Goal: Task Accomplishment & Management: Use online tool/utility

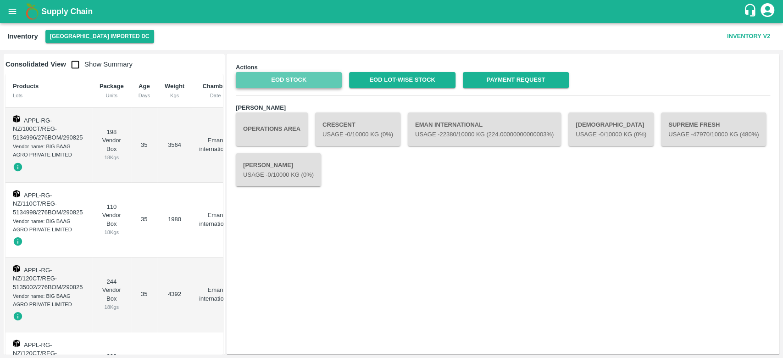
click at [305, 79] on link "EOD Stock" at bounding box center [289, 80] width 106 height 16
click at [7, 20] on button "open drawer" at bounding box center [12, 11] width 21 height 21
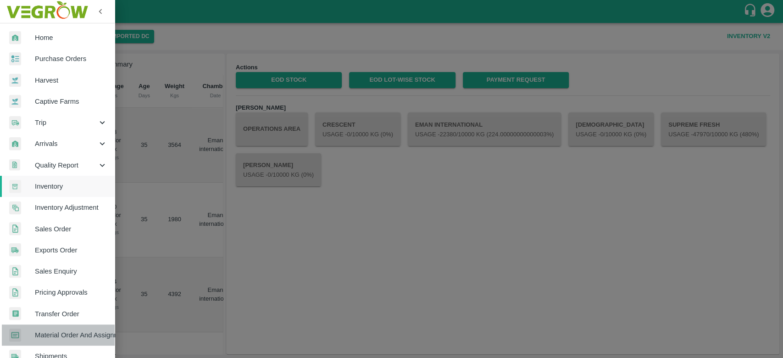
click at [59, 335] on span "Material Order And Assignment" at bounding box center [71, 335] width 72 height 10
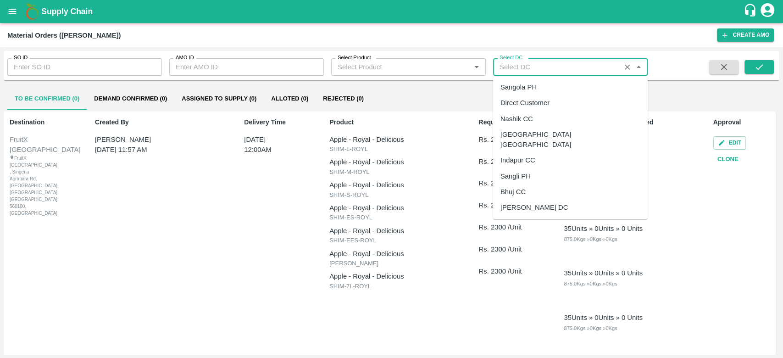
click at [544, 64] on input "Select DC" at bounding box center [557, 67] width 122 height 12
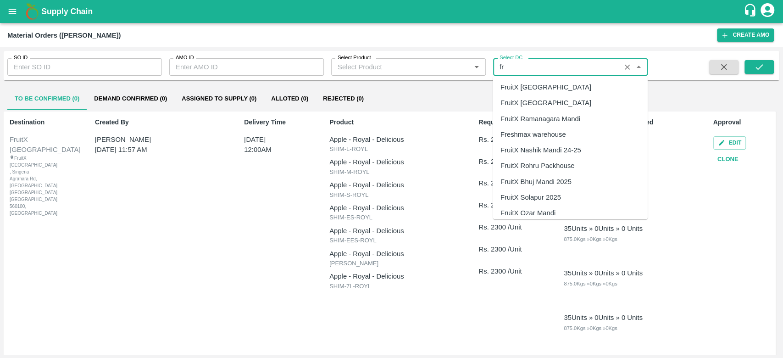
click at [532, 87] on div "FruitX [GEOGRAPHIC_DATA]" at bounding box center [546, 87] width 91 height 10
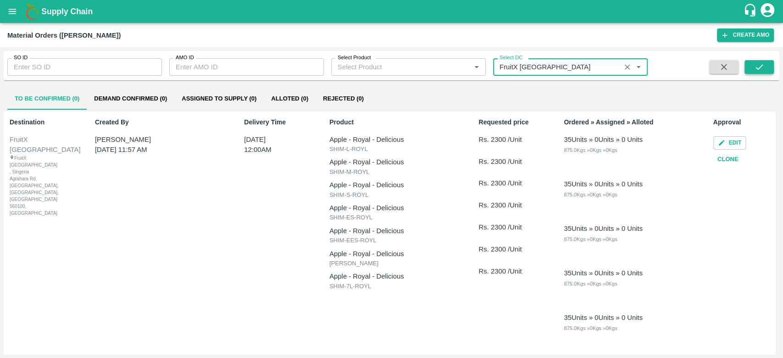
type input "FruitX [GEOGRAPHIC_DATA]"
click at [767, 64] on button "submit" at bounding box center [759, 67] width 29 height 14
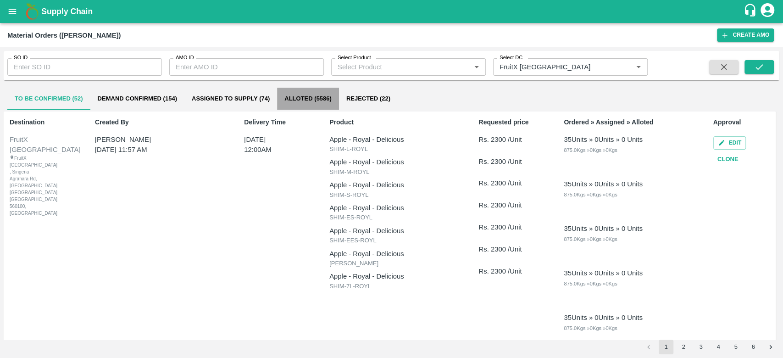
click at [317, 97] on button "Alloted (5586)" at bounding box center [308, 99] width 62 height 22
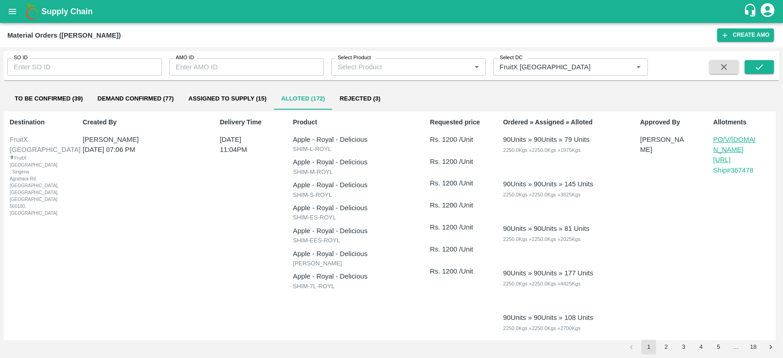
click at [370, 69] on input "Select Product" at bounding box center [401, 67] width 134 height 12
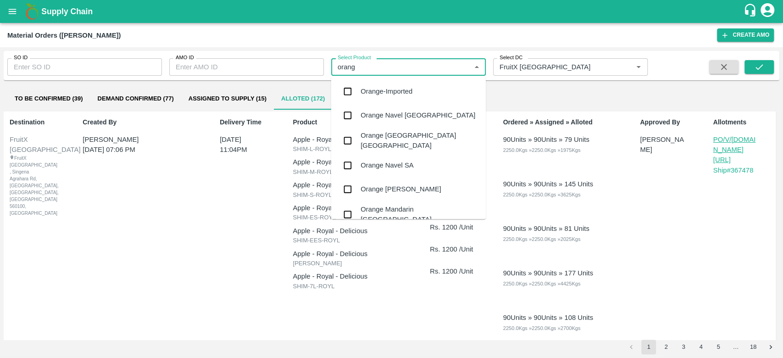
type input "orange"
click at [380, 188] on div "Orange Valencia SA" at bounding box center [401, 189] width 81 height 10
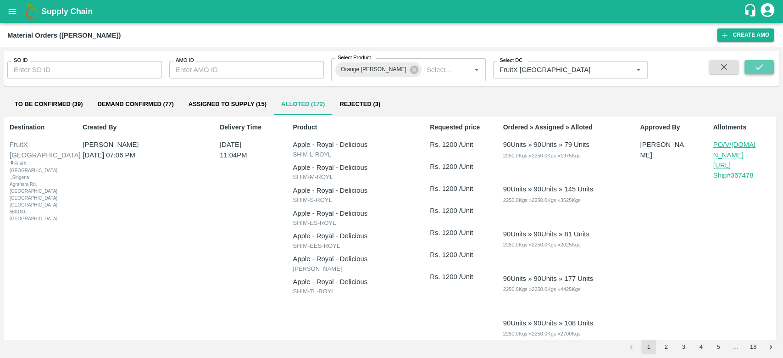
click at [759, 64] on icon "submit" at bounding box center [759, 67] width 10 height 10
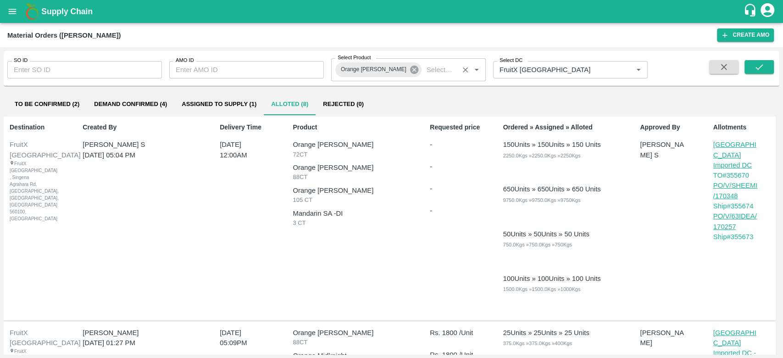
click at [410, 70] on icon at bounding box center [414, 70] width 8 height 8
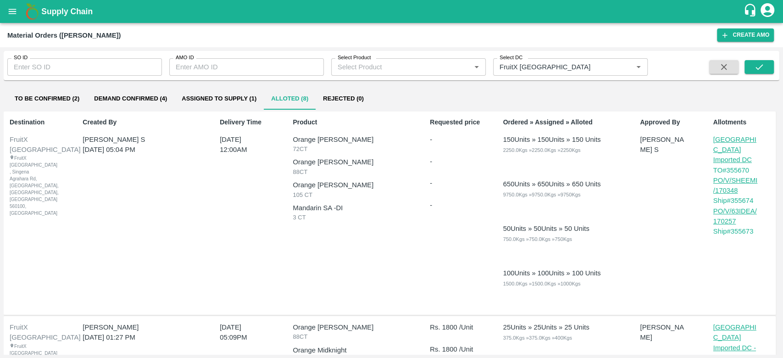
click at [391, 67] on input "Select Product" at bounding box center [401, 67] width 134 height 12
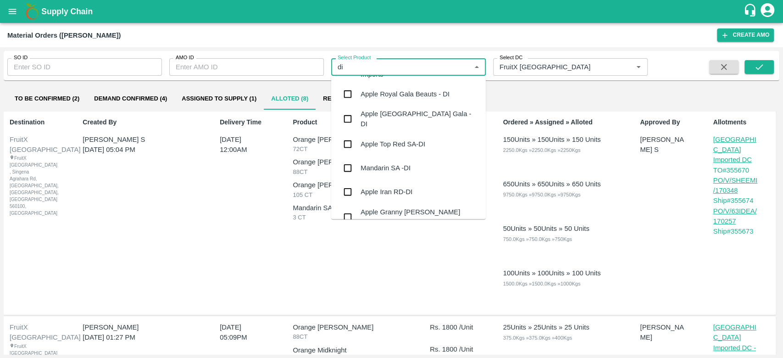
scroll to position [224, 0]
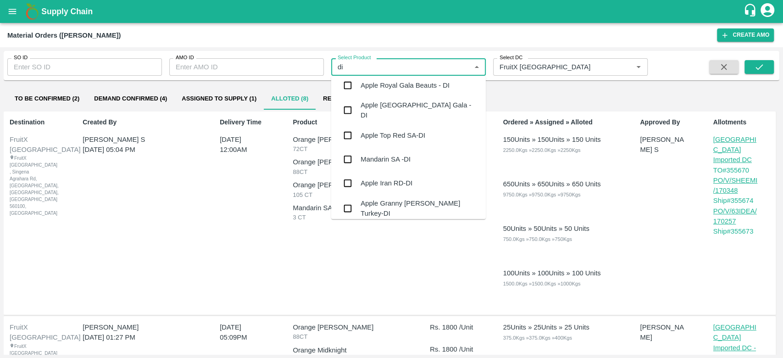
type input "di"
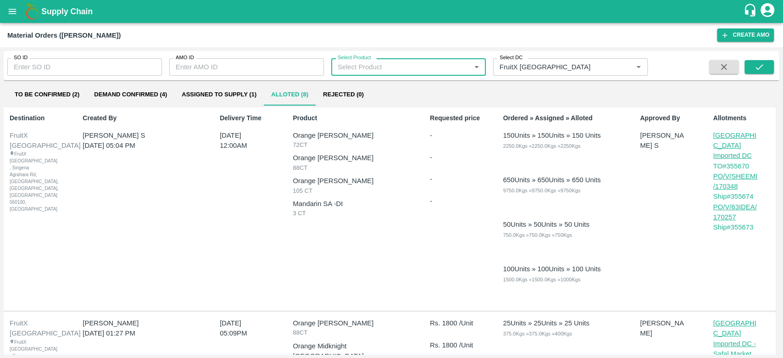
scroll to position [5, 0]
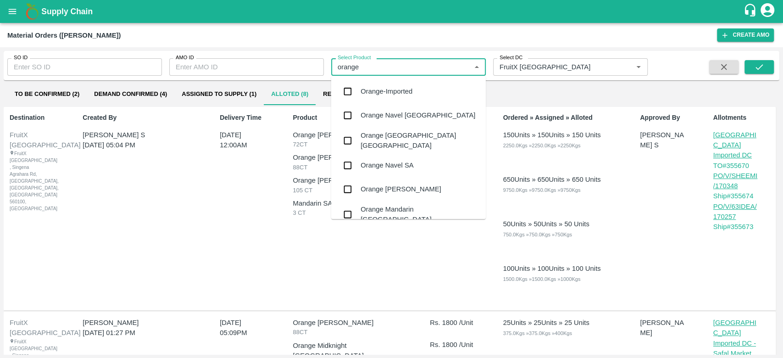
type input "orange"
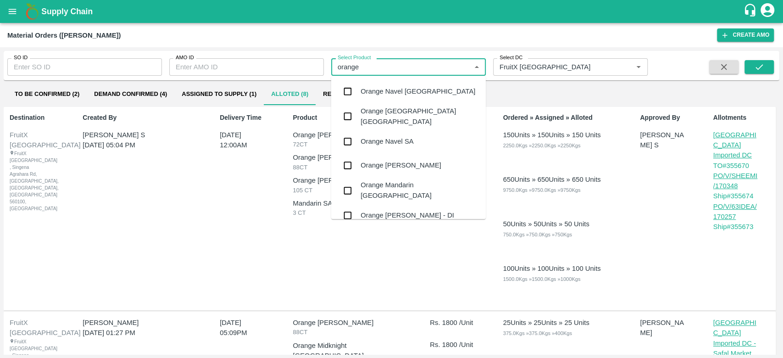
click at [408, 210] on div "Orange Valencia SA - DI" at bounding box center [408, 215] width 94 height 10
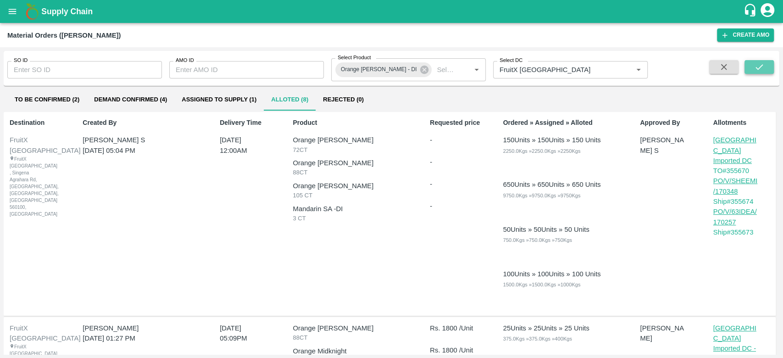
click at [757, 67] on icon "submit" at bounding box center [759, 67] width 10 height 10
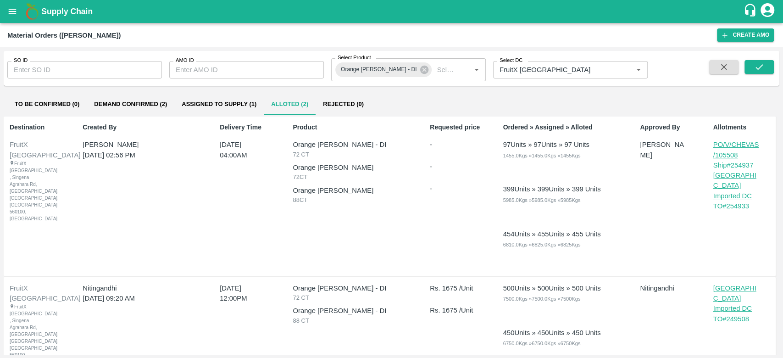
click at [726, 151] on p "PO/V/CHEVAS/105508" at bounding box center [736, 149] width 46 height 21
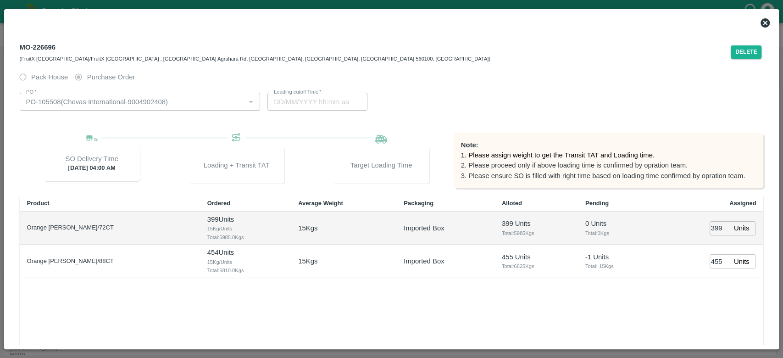
type input "22/08/2024 03:44 PM"
click at [48, 46] on div "MO-226696 (FruitX Bangalore/FruitX Bangalore , Singena Agrahara Rd, Gulimangala…" at bounding box center [255, 52] width 471 height 22
drag, startPoint x: 21, startPoint y: 47, endPoint x: 72, endPoint y: 50, distance: 51.5
click at [72, 50] on div "MO-226696 (FruitX Bangalore/FruitX Bangalore , Singena Agrahara Rd, Gulimangala…" at bounding box center [255, 52] width 471 height 22
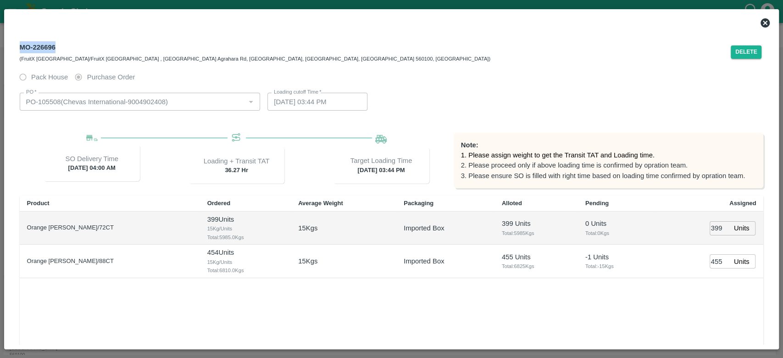
copy div "MO-226696"
click at [763, 24] on icon at bounding box center [765, 22] width 11 height 11
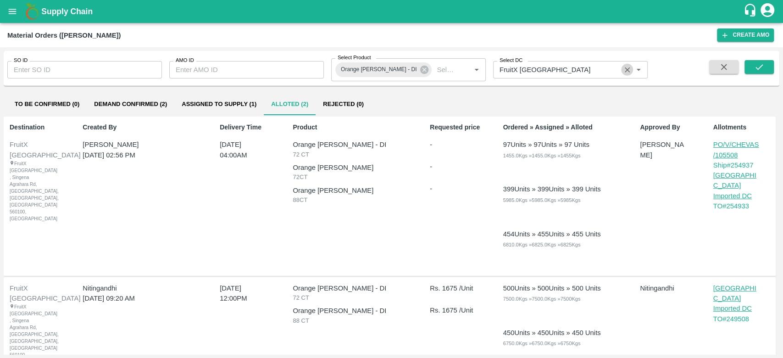
click at [626, 69] on icon "Clear" at bounding box center [627, 70] width 9 height 9
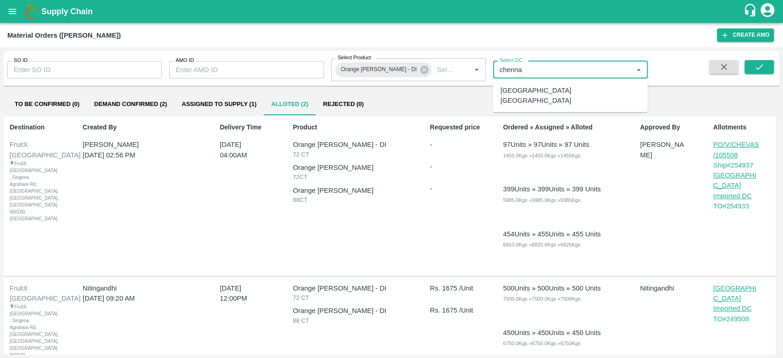
click at [552, 93] on div "Chennai DC" at bounding box center [570, 96] width 155 height 26
type input "Chennai DC"
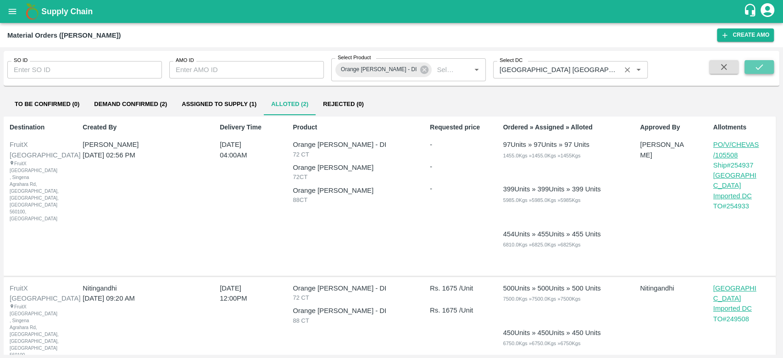
click at [757, 65] on icon "submit" at bounding box center [759, 67] width 10 height 10
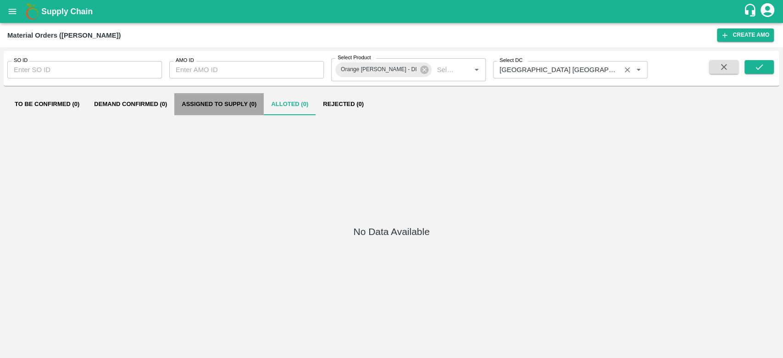
click at [244, 106] on button "Assigned to Supply (0)" at bounding box center [218, 104] width 89 height 22
click at [419, 70] on icon at bounding box center [424, 70] width 10 height 10
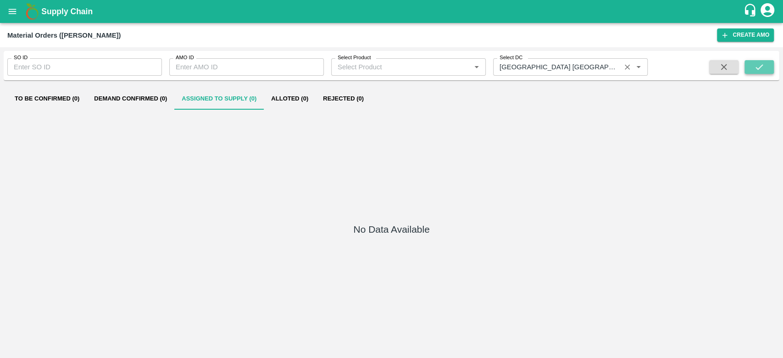
click at [760, 71] on icon "submit" at bounding box center [759, 67] width 10 height 10
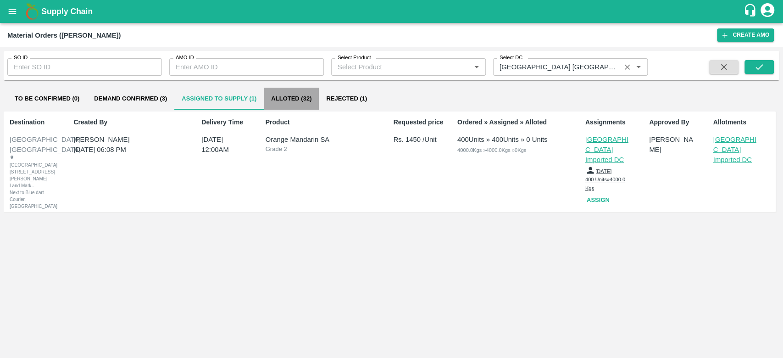
click at [289, 91] on button "Alloted (32)" at bounding box center [291, 99] width 55 height 22
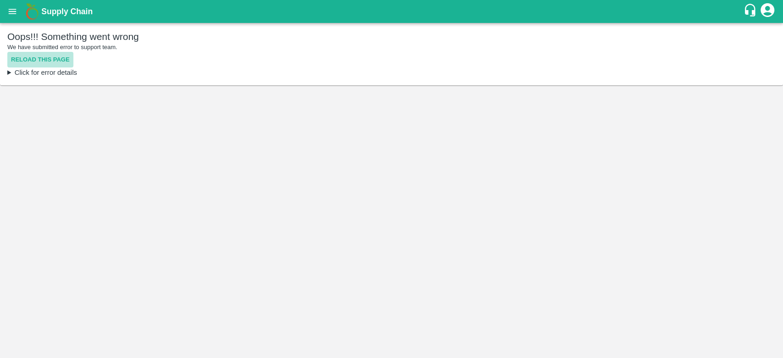
click at [60, 57] on button "Reload this page" at bounding box center [40, 60] width 66 height 16
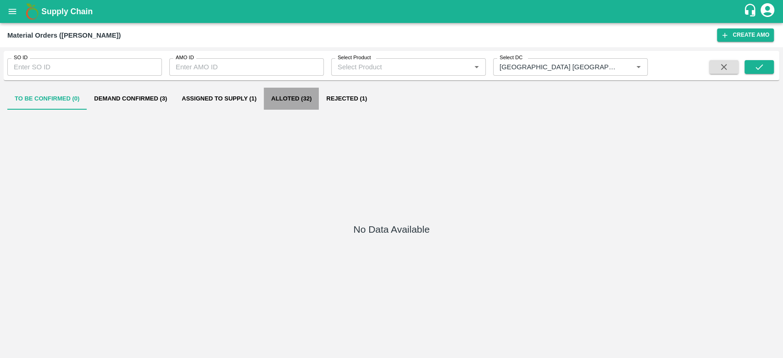
click at [298, 100] on button "Alloted (32)" at bounding box center [291, 99] width 55 height 22
click at [285, 94] on button "Alloted (32)" at bounding box center [291, 99] width 55 height 22
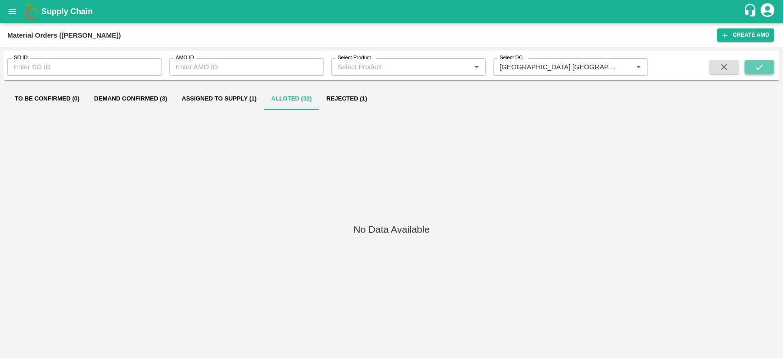
click at [758, 64] on icon "submit" at bounding box center [759, 67] width 10 height 10
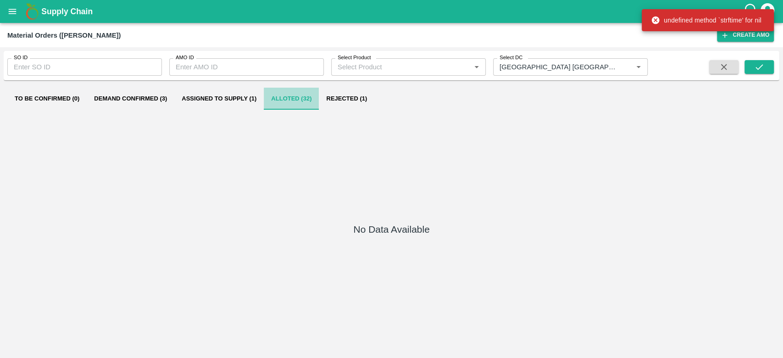
click at [301, 99] on button "Alloted (32)" at bounding box center [291, 99] width 55 height 22
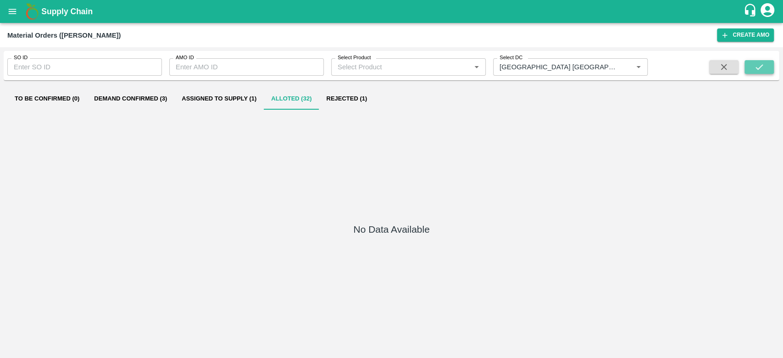
click at [760, 70] on icon "submit" at bounding box center [759, 67] width 10 height 10
click at [239, 99] on button "Assigned to Supply (1)" at bounding box center [218, 99] width 89 height 22
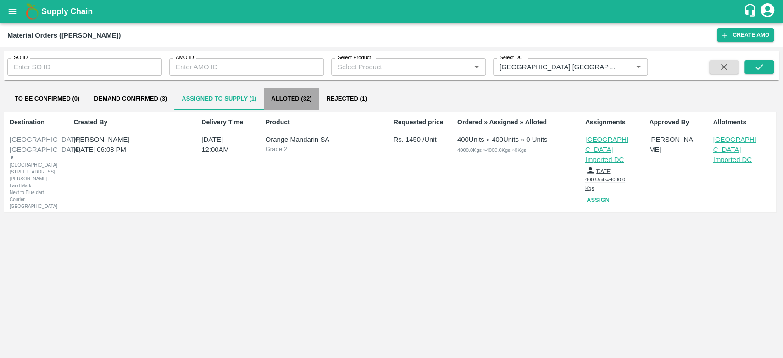
click at [296, 97] on button "Alloted (32)" at bounding box center [291, 99] width 55 height 22
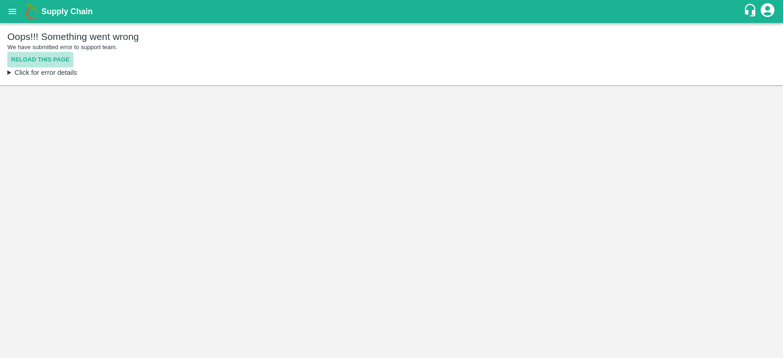
click at [49, 53] on button "Reload this page" at bounding box center [40, 60] width 66 height 16
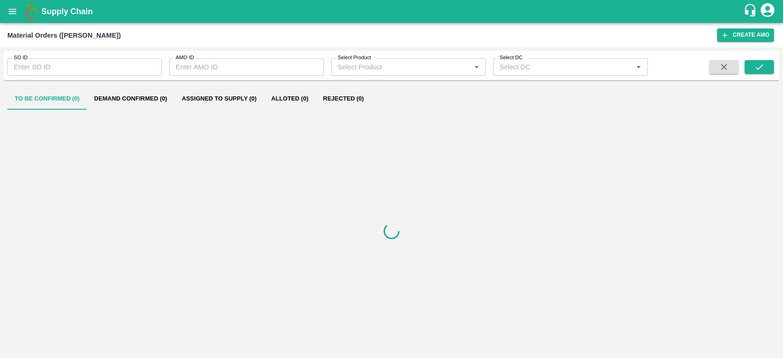
type input "[GEOGRAPHIC_DATA] [GEOGRAPHIC_DATA]"
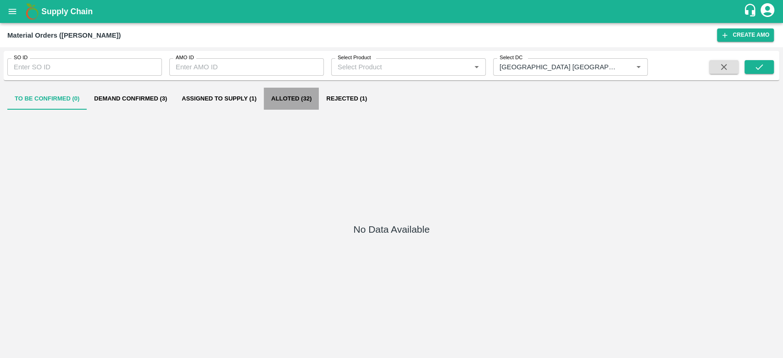
click at [308, 95] on button "Alloted (32)" at bounding box center [291, 99] width 55 height 22
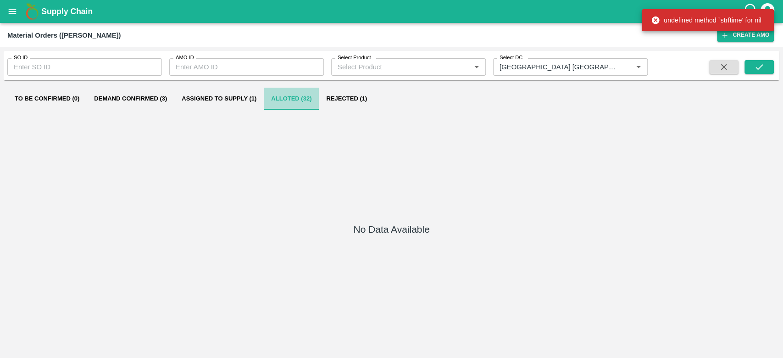
click at [308, 95] on button "Alloted (32)" at bounding box center [291, 99] width 55 height 22
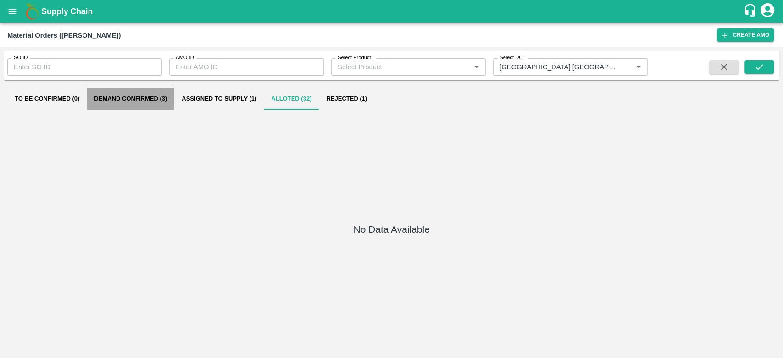
click at [130, 103] on button "Demand Confirmed (3)" at bounding box center [131, 99] width 88 height 22
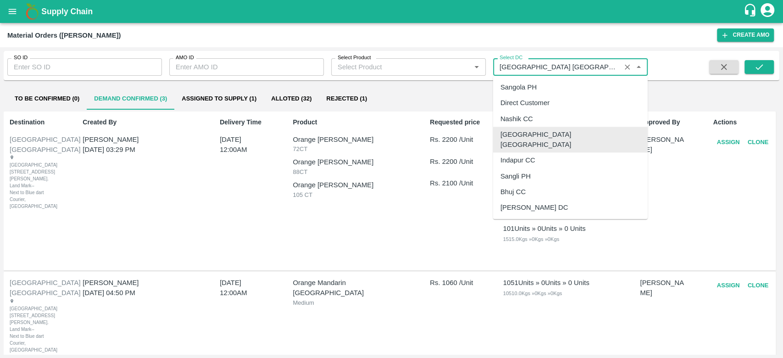
click at [559, 66] on input "Select DC" at bounding box center [557, 67] width 122 height 12
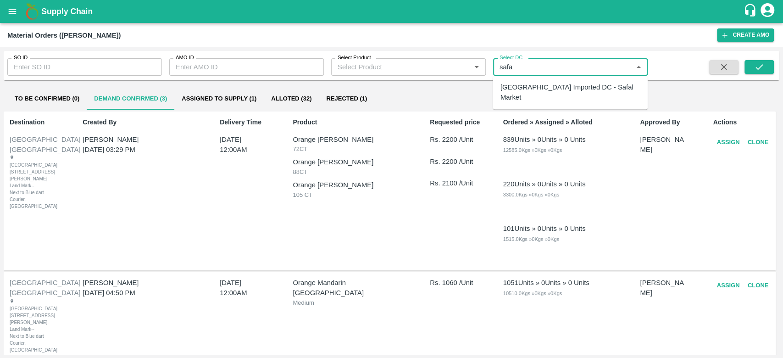
click at [582, 90] on div "Bangalore Imported DC - Safal Market" at bounding box center [571, 92] width 140 height 21
type input "Bangalore Imported DC - Safal Market"
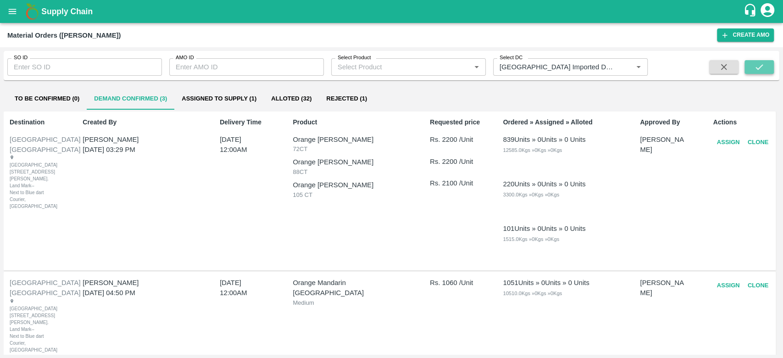
click at [761, 72] on button "submit" at bounding box center [759, 67] width 29 height 14
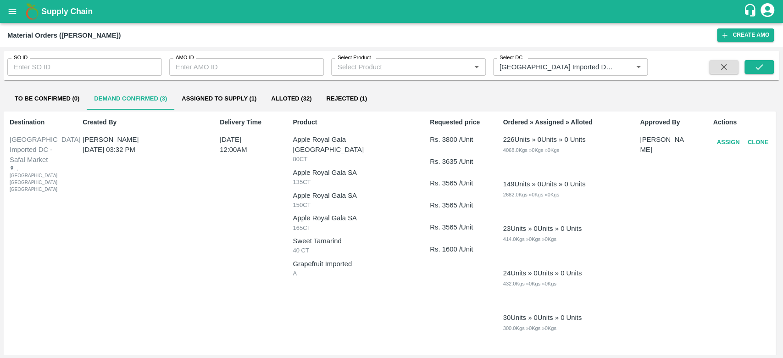
click at [294, 97] on button "Alloted (32)" at bounding box center [291, 99] width 55 height 22
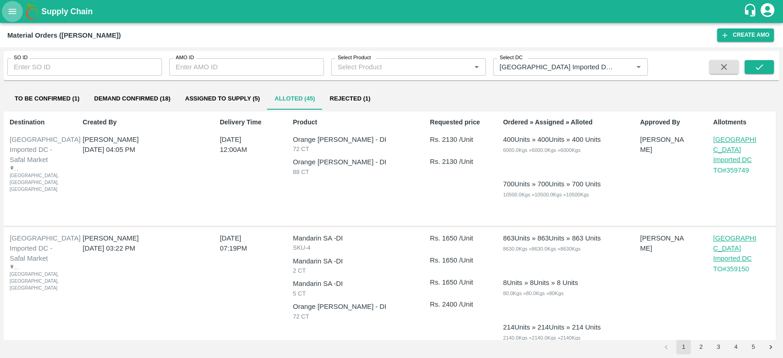
click at [15, 8] on icon "open drawer" at bounding box center [12, 11] width 10 height 10
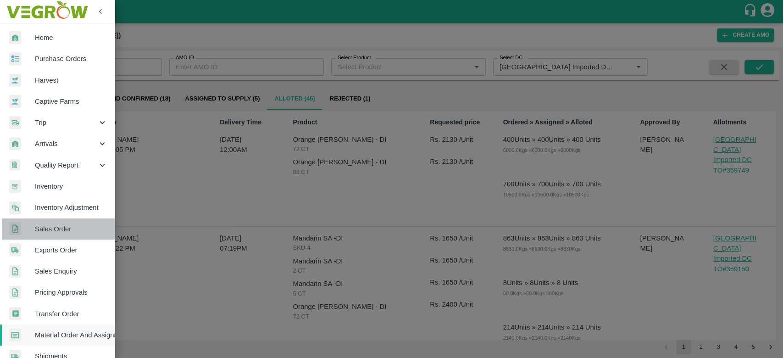
click at [64, 234] on link "Sales Order" at bounding box center [57, 228] width 115 height 21
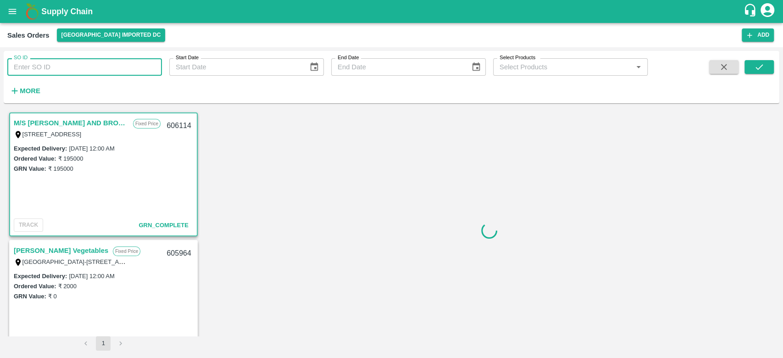
click at [79, 72] on input "SO ID" at bounding box center [84, 66] width 155 height 17
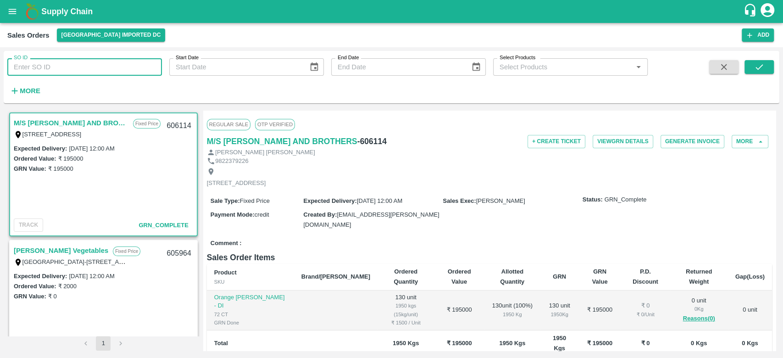
paste input "604718"
type input "604718"
click at [755, 66] on icon "submit" at bounding box center [759, 67] width 10 height 10
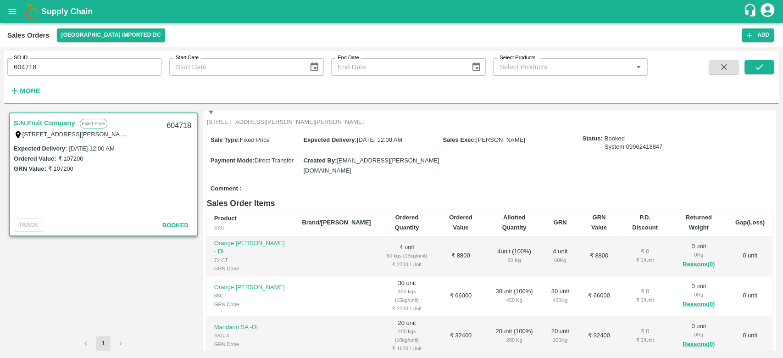
scroll to position [72, 0]
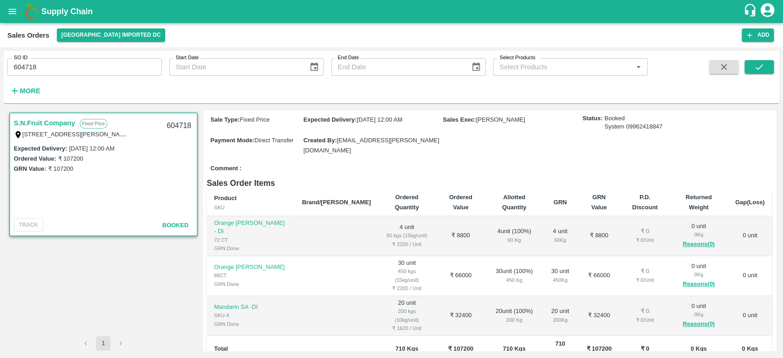
click at [493, 236] on div "60 Kg" at bounding box center [514, 240] width 42 height 8
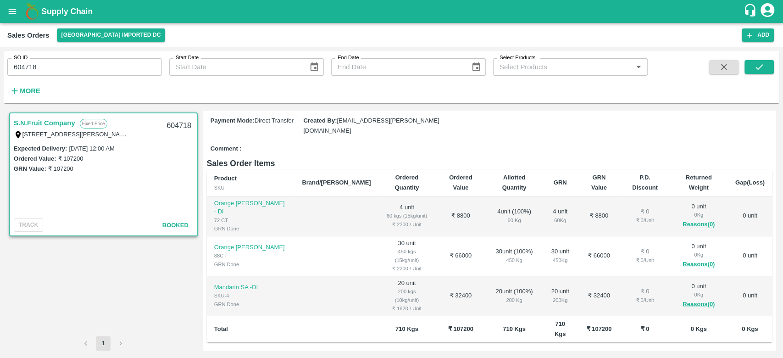
scroll to position [0, 0]
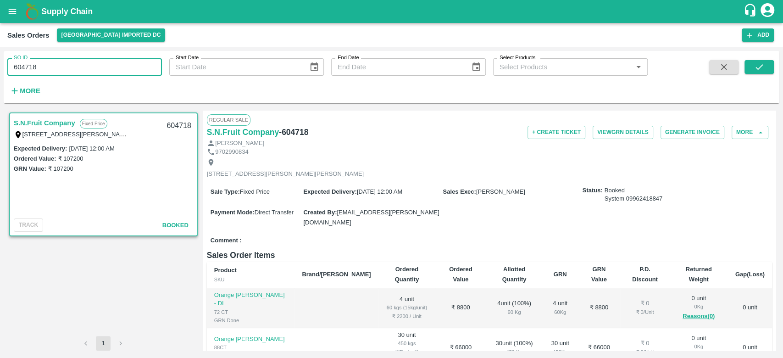
click at [37, 69] on input "604718" at bounding box center [84, 66] width 155 height 17
click at [59, 67] on input "604718" at bounding box center [84, 66] width 155 height 17
click at [730, 73] on button "button" at bounding box center [723, 67] width 29 height 14
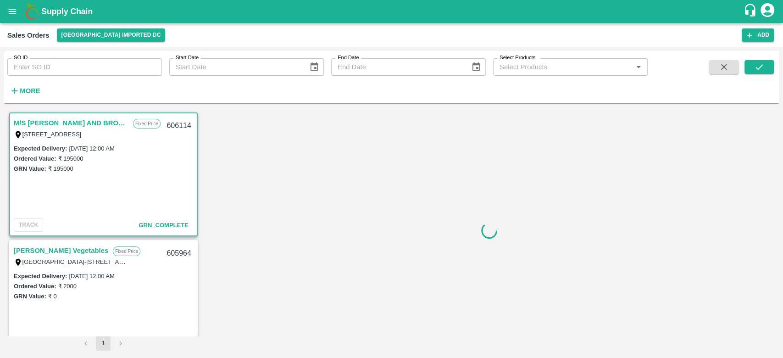
scroll to position [2, 0]
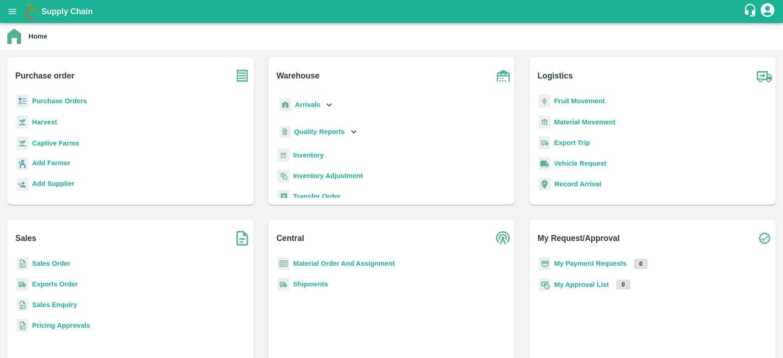
click at [570, 141] on b "Export Trip" at bounding box center [572, 142] width 36 height 7
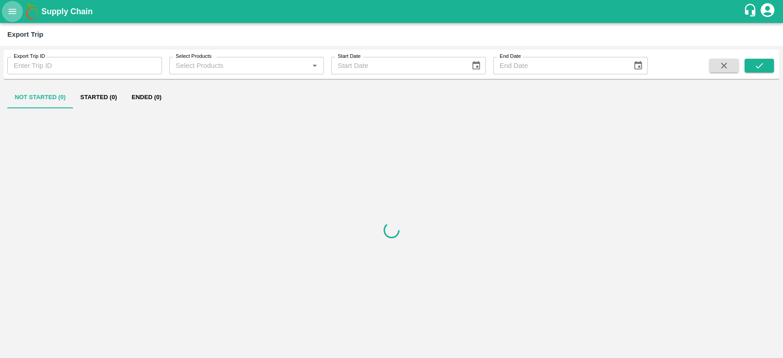
click at [3, 14] on button "open drawer" at bounding box center [12, 11] width 21 height 21
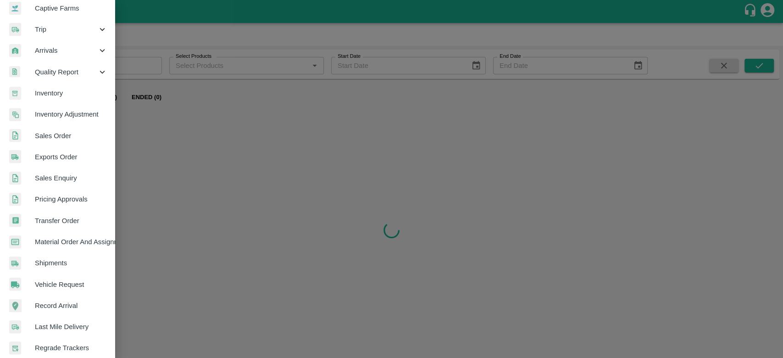
scroll to position [92, 0]
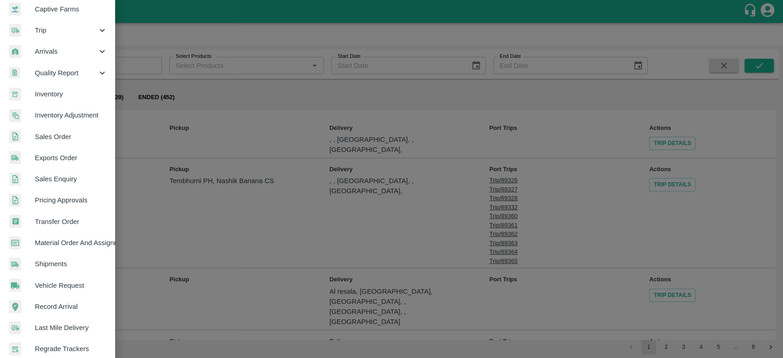
click at [256, 251] on div at bounding box center [391, 179] width 783 height 358
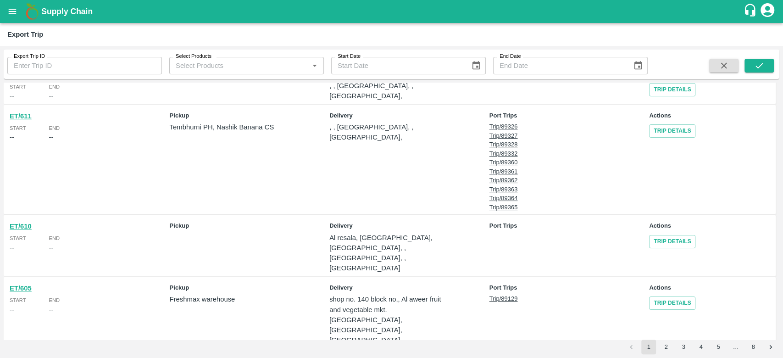
scroll to position [0, 0]
